Goal: Browse casually

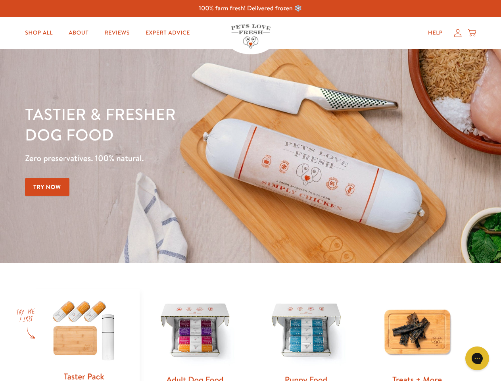
click at [250, 190] on div "Tastier & fresher dog food Zero preservatives. 100% natural. Try Now" at bounding box center [175, 156] width 301 height 105
click at [477, 358] on icon "Gorgias live chat" at bounding box center [477, 358] width 8 height 8
